Goal: Transaction & Acquisition: Purchase product/service

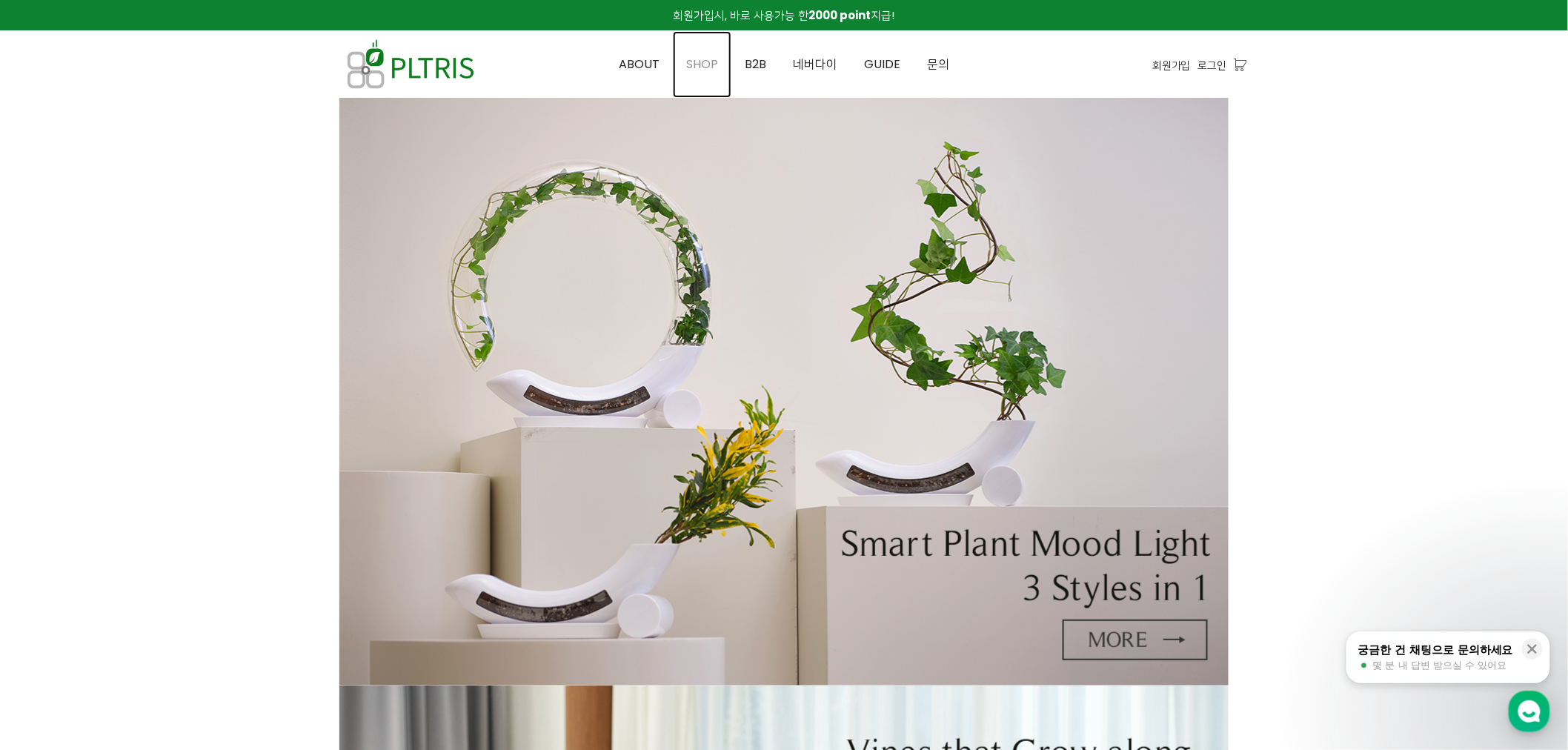
click at [713, 59] on span "SHOP" at bounding box center [702, 64] width 32 height 17
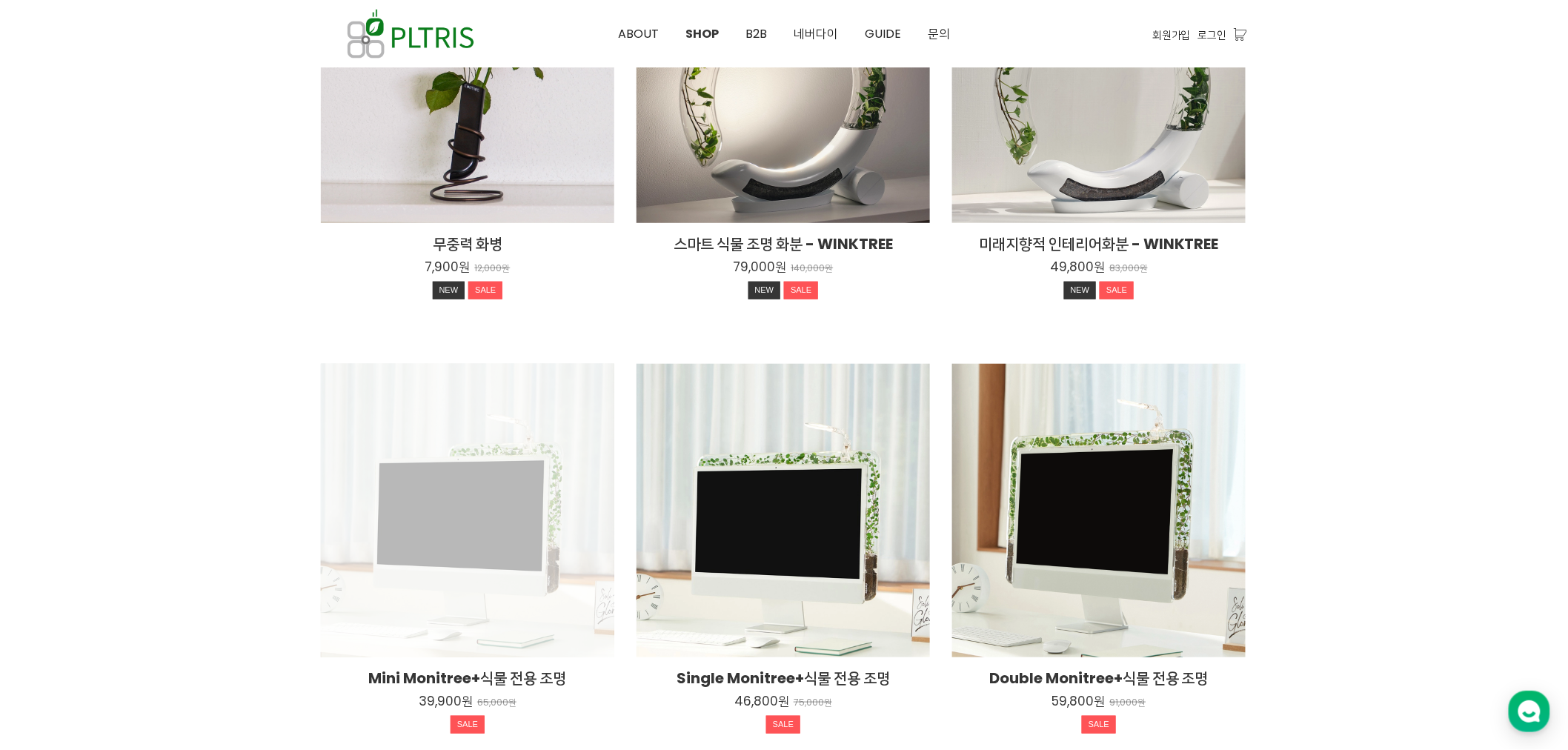
scroll to position [411, 0]
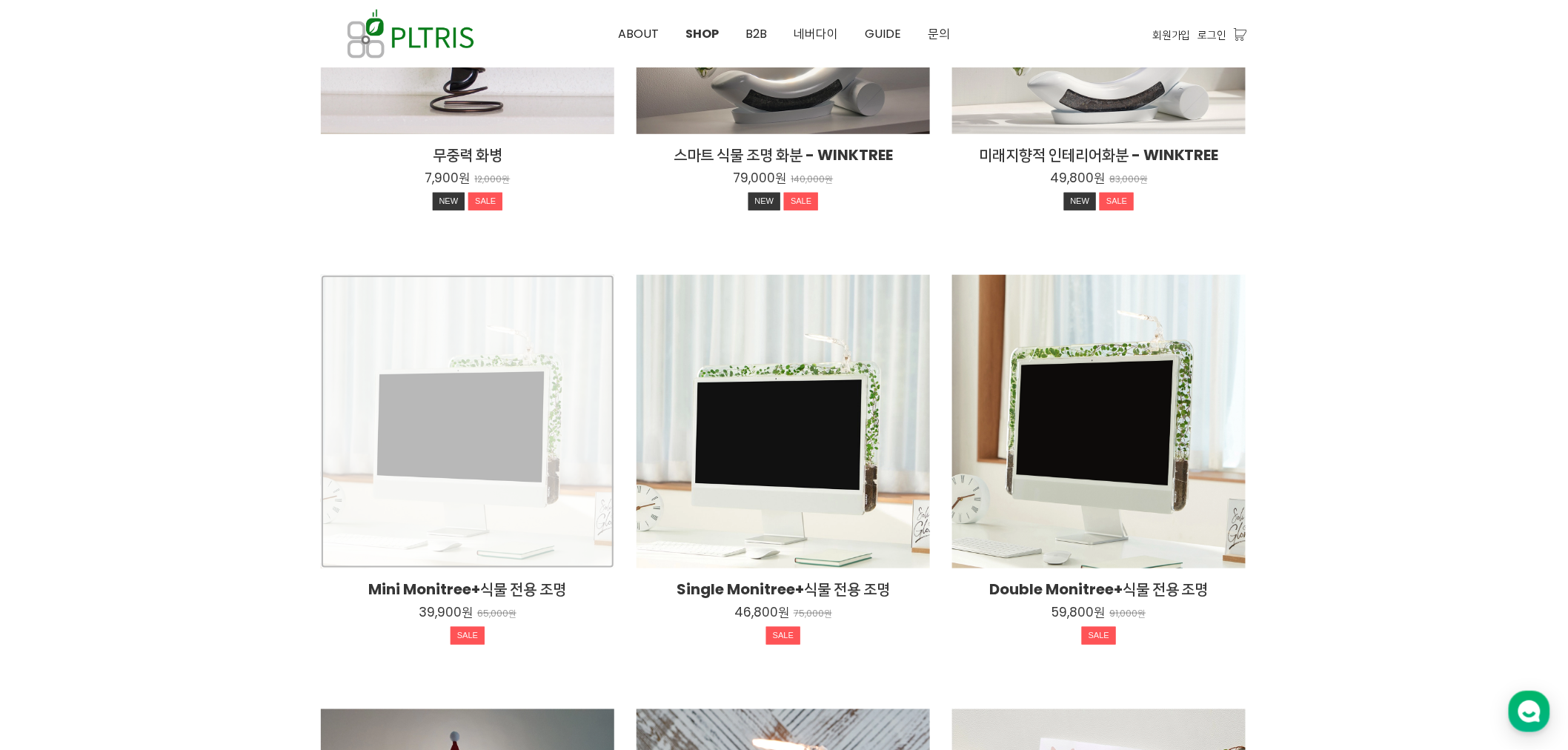
click at [505, 333] on div "Mini Monitree+식물 전용 조명 39,900원 65,000원 SALE" at bounding box center [468, 422] width 293 height 294
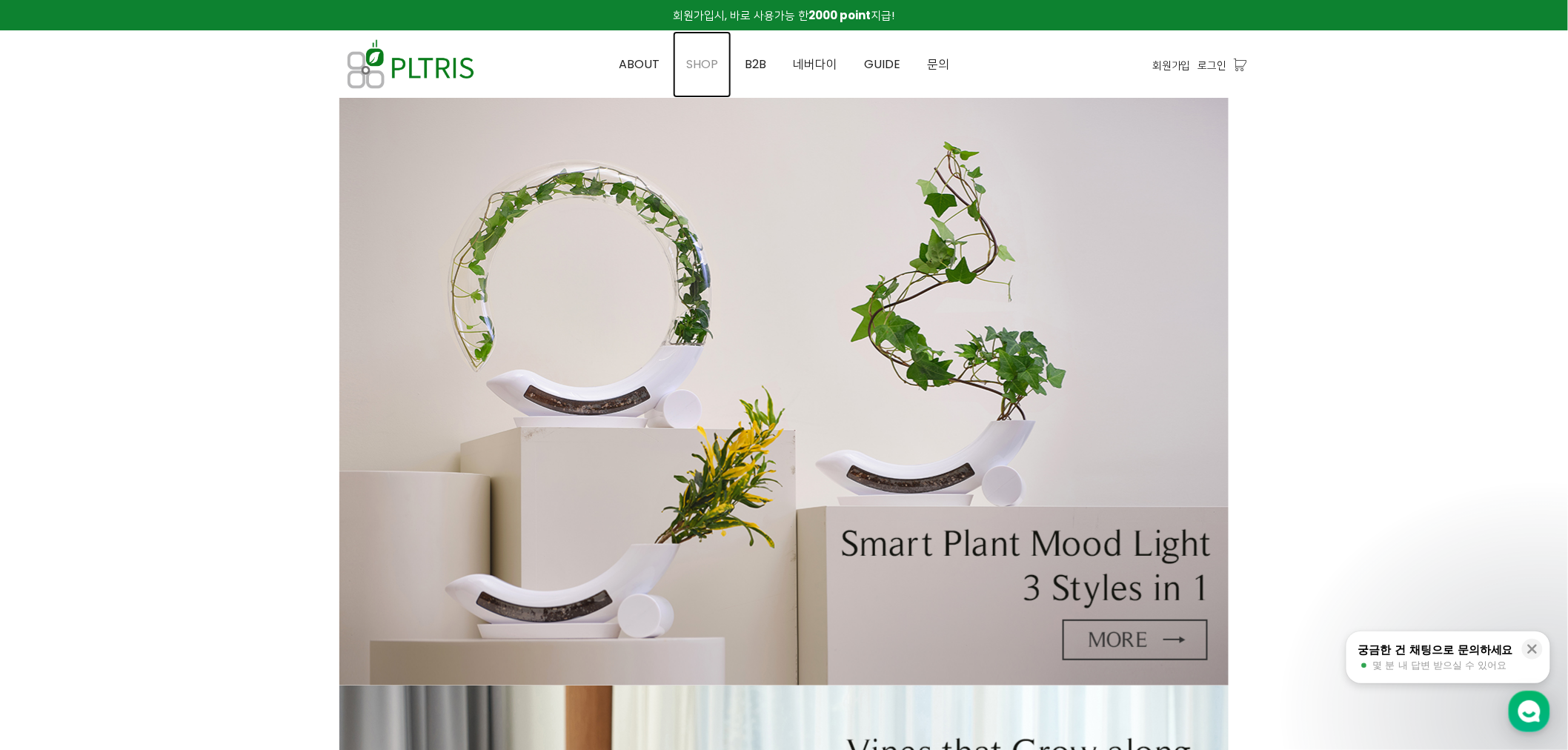
click at [713, 63] on span "SHOP" at bounding box center [702, 64] width 32 height 17
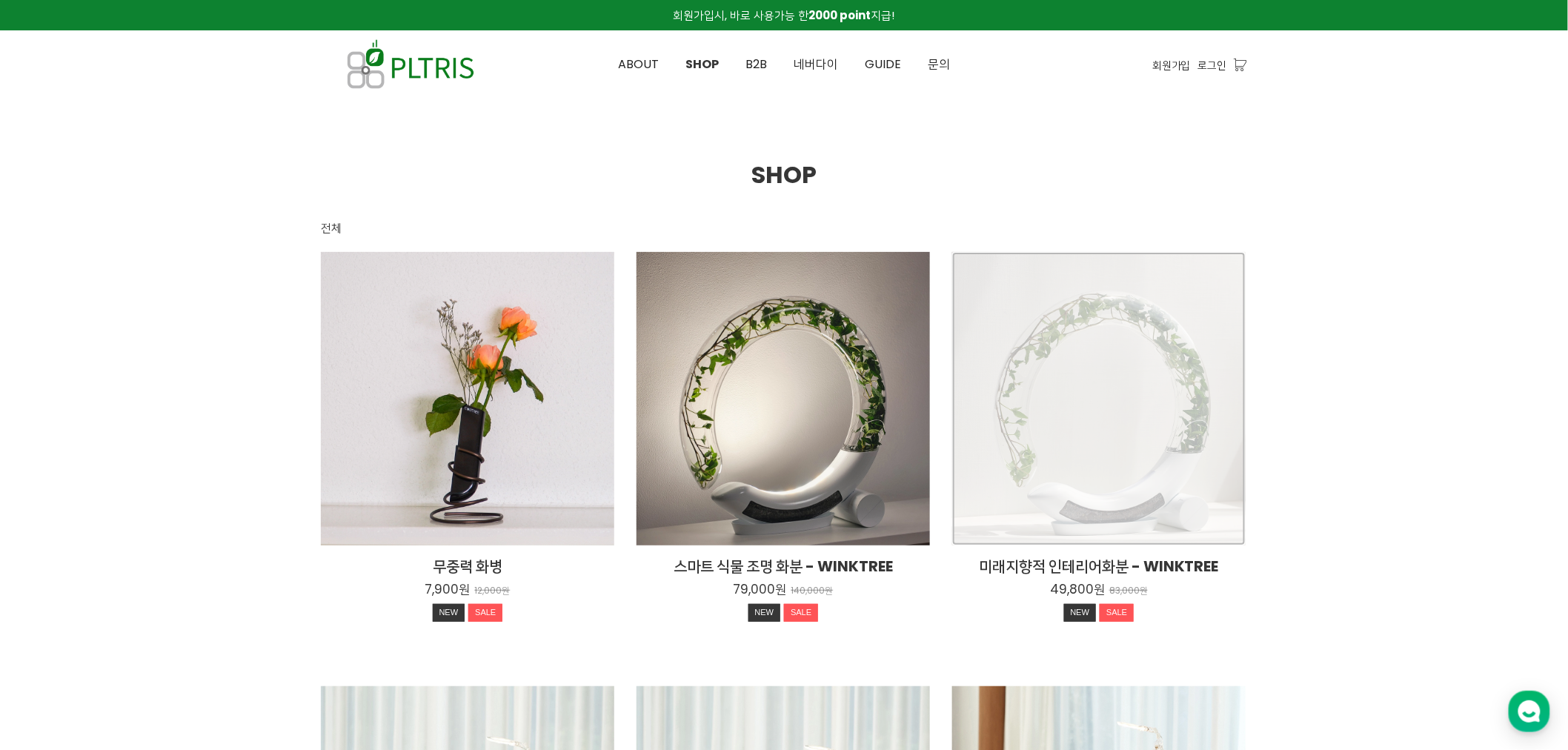
click at [1077, 338] on div "미래지향적 인테리어화분 - WINKTREE 49,800원 83,000원 NEW SALE" at bounding box center [1099, 399] width 293 height 294
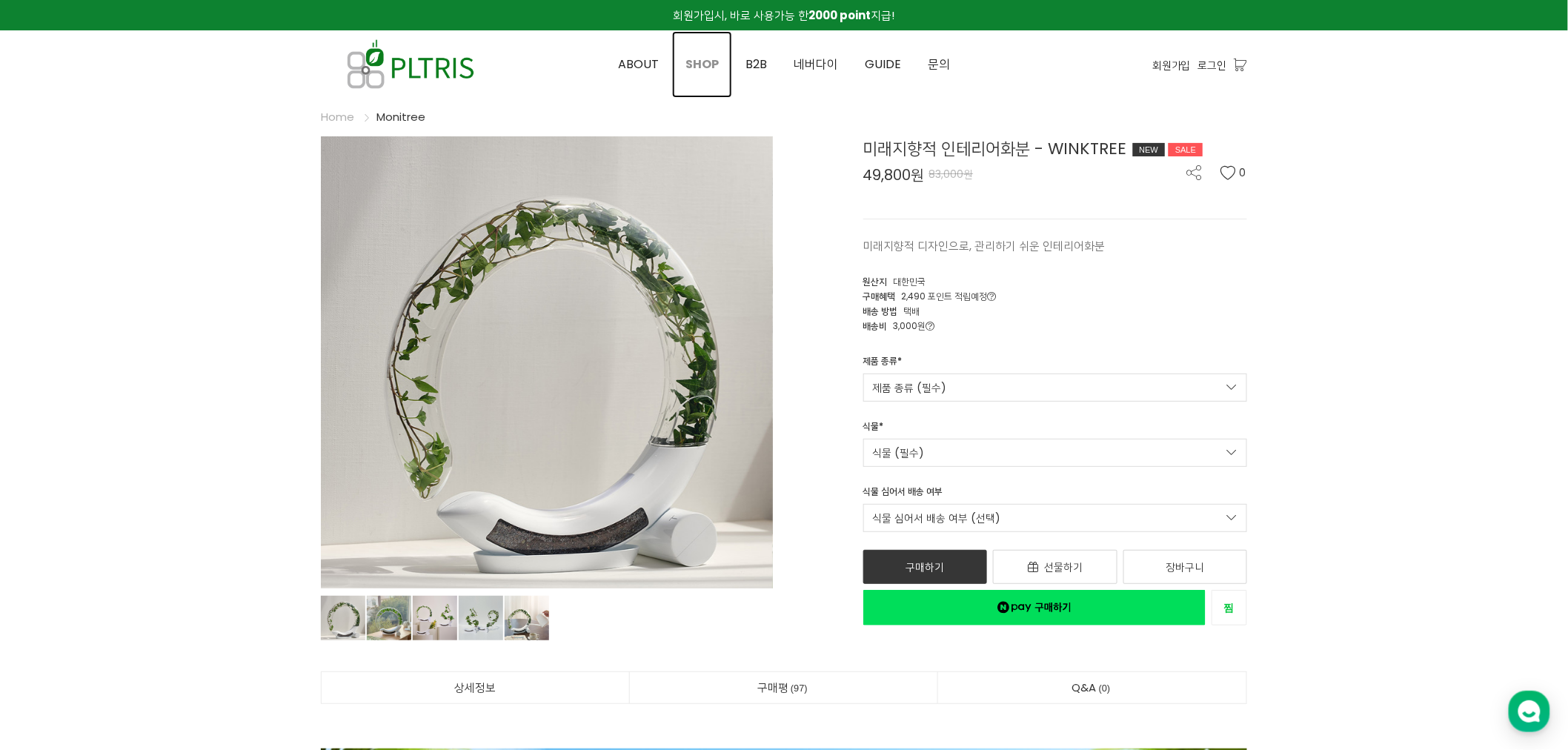
click at [706, 71] on span "SHOP" at bounding box center [702, 64] width 34 height 17
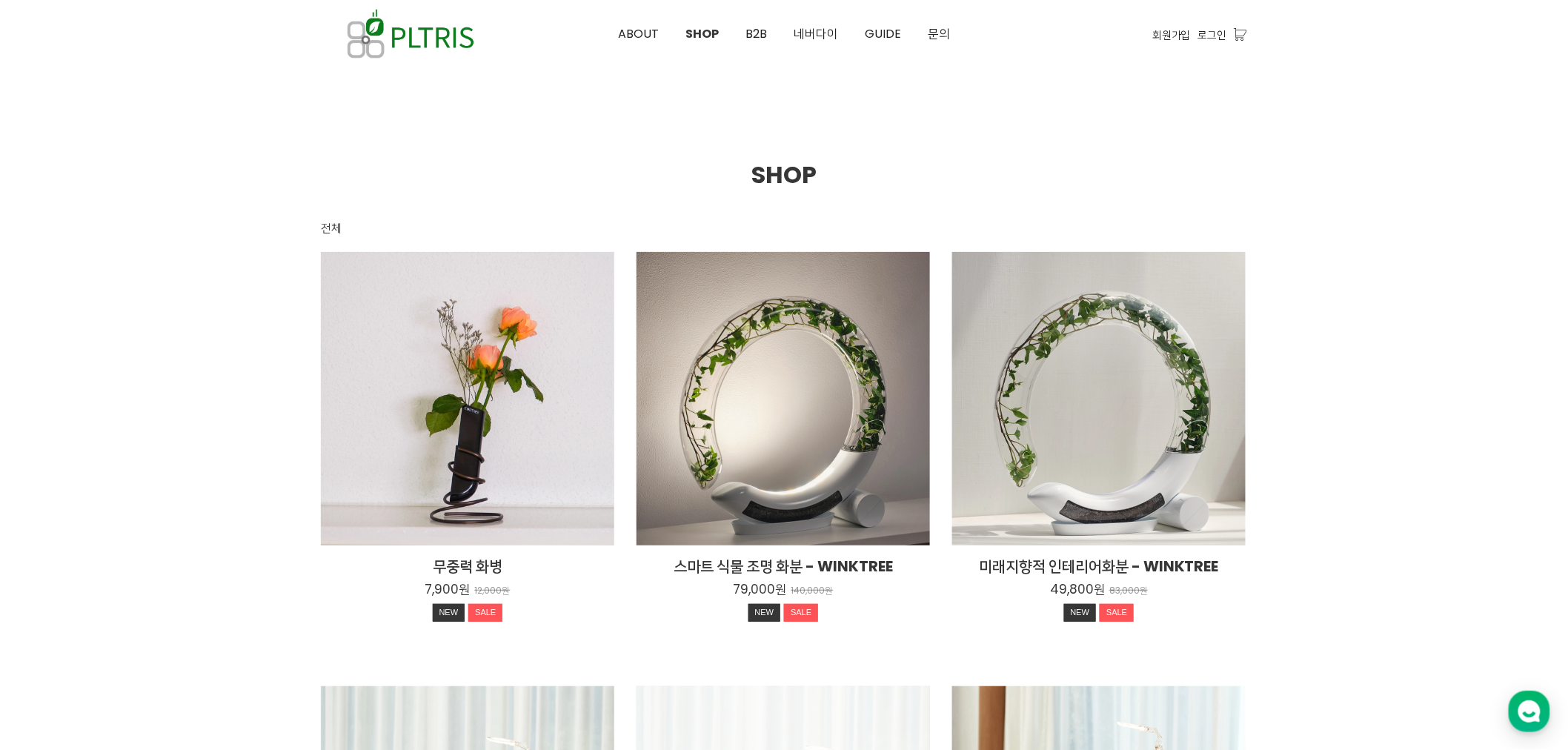
scroll to position [411, 0]
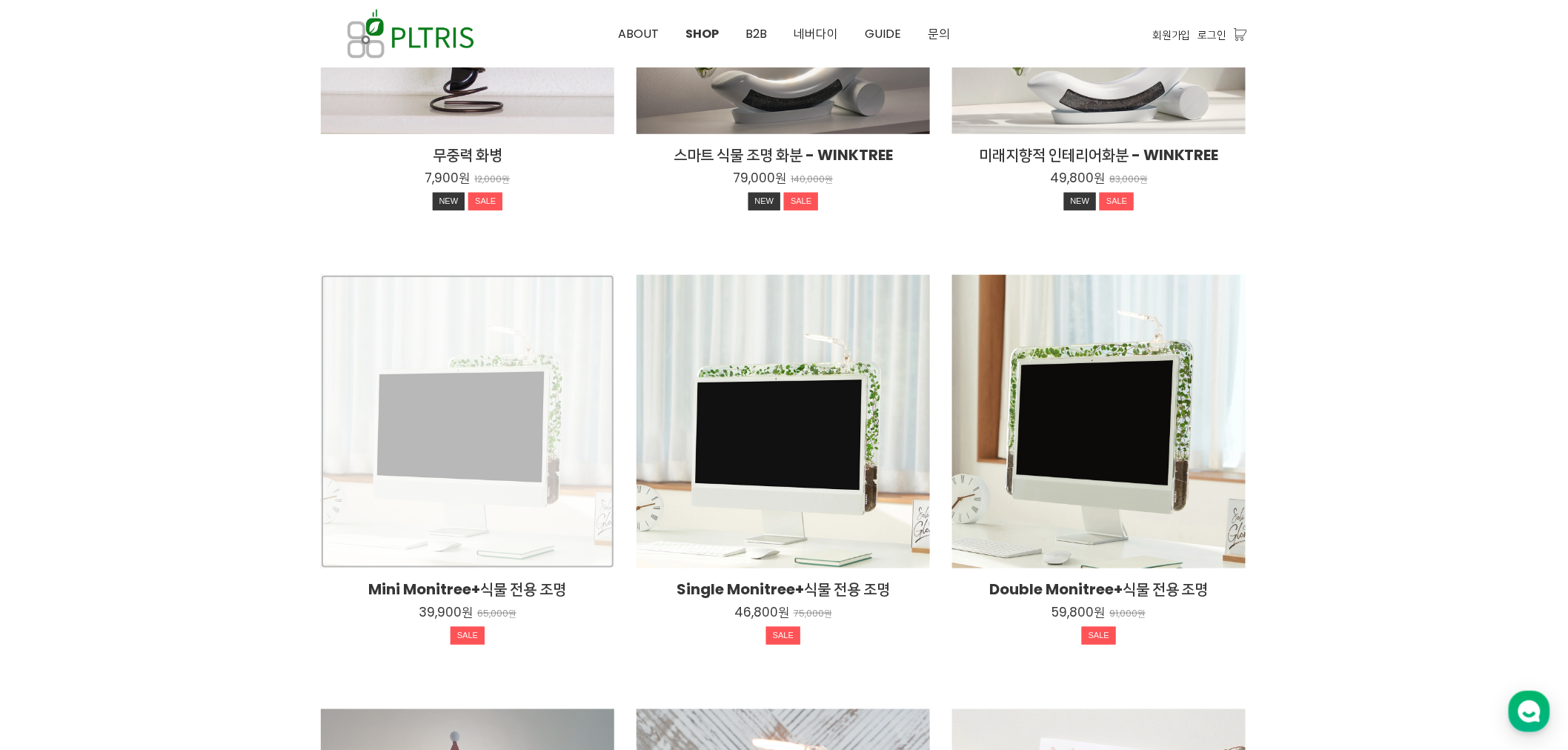
click at [460, 372] on div "Mini Monitree+식물 전용 조명 39,900원 65,000원 SALE" at bounding box center [468, 422] width 293 height 294
